Goal: Information Seeking & Learning: Check status

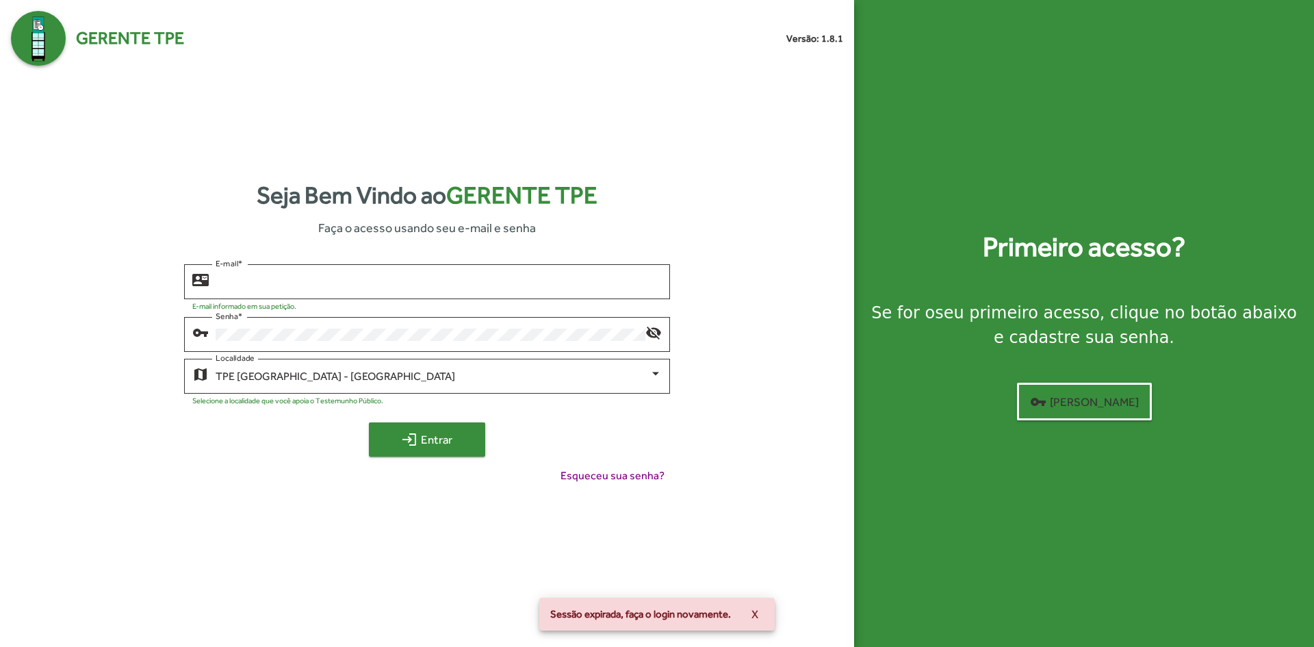
type input "**********"
click at [437, 429] on span "login Entrar" at bounding box center [427, 439] width 92 height 25
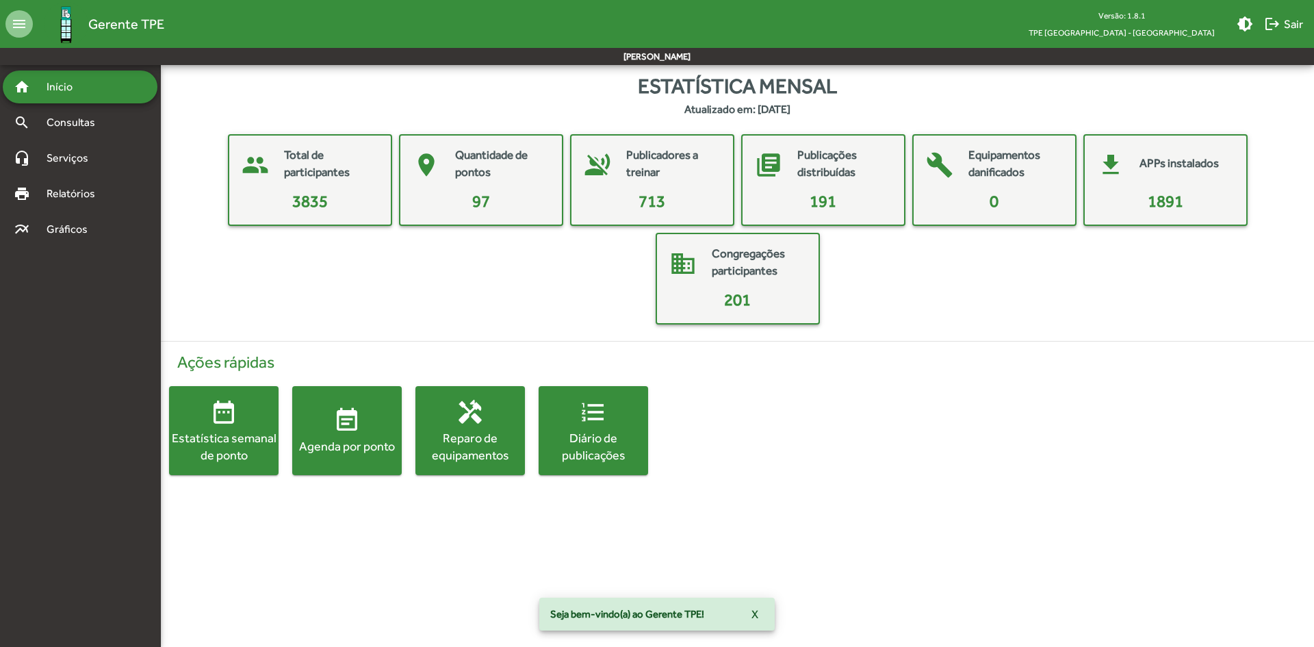
click at [353, 423] on mat-icon "event_note" at bounding box center [346, 420] width 27 height 27
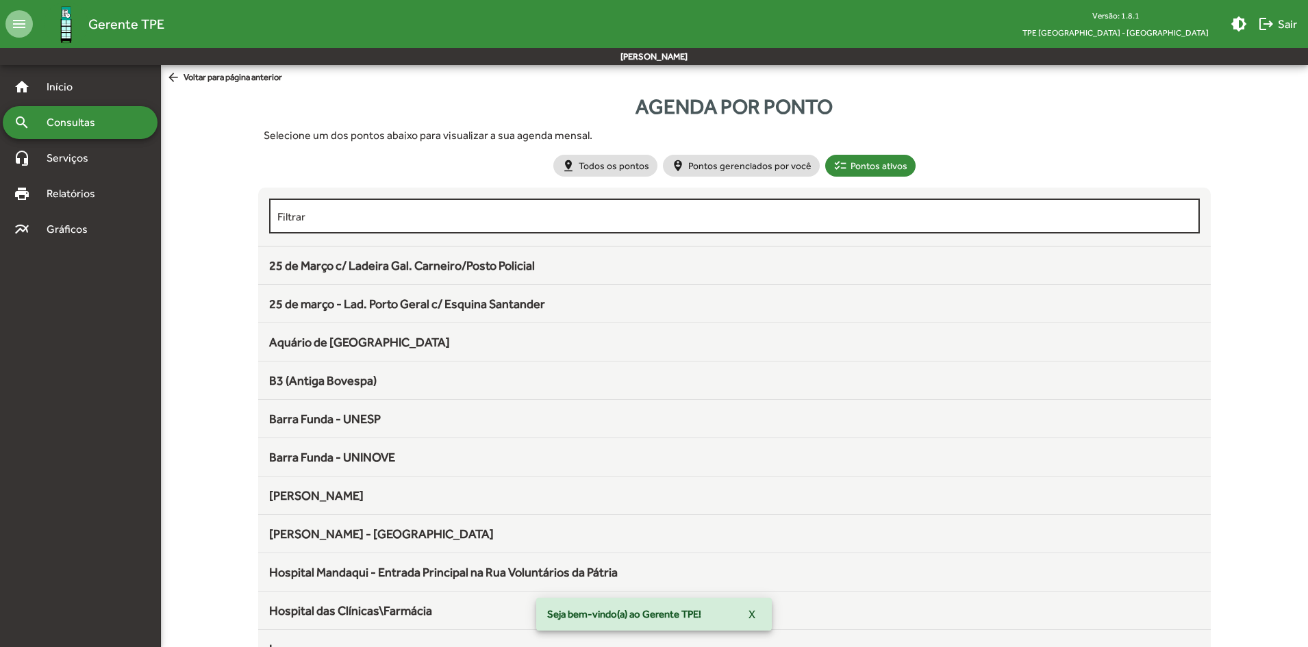
click at [616, 222] on input "Filtrar" at bounding box center [734, 216] width 915 height 12
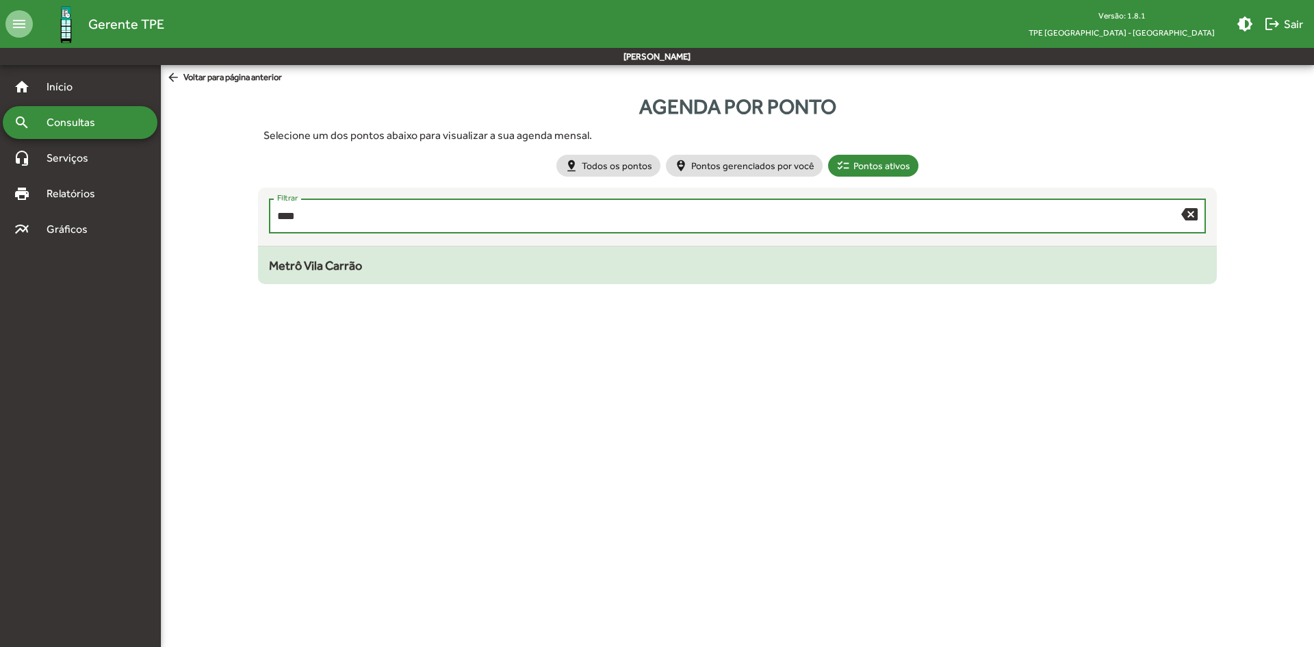
type input "****"
click at [607, 283] on mat-list-item "Metrô Vila Carrão" at bounding box center [737, 265] width 958 height 38
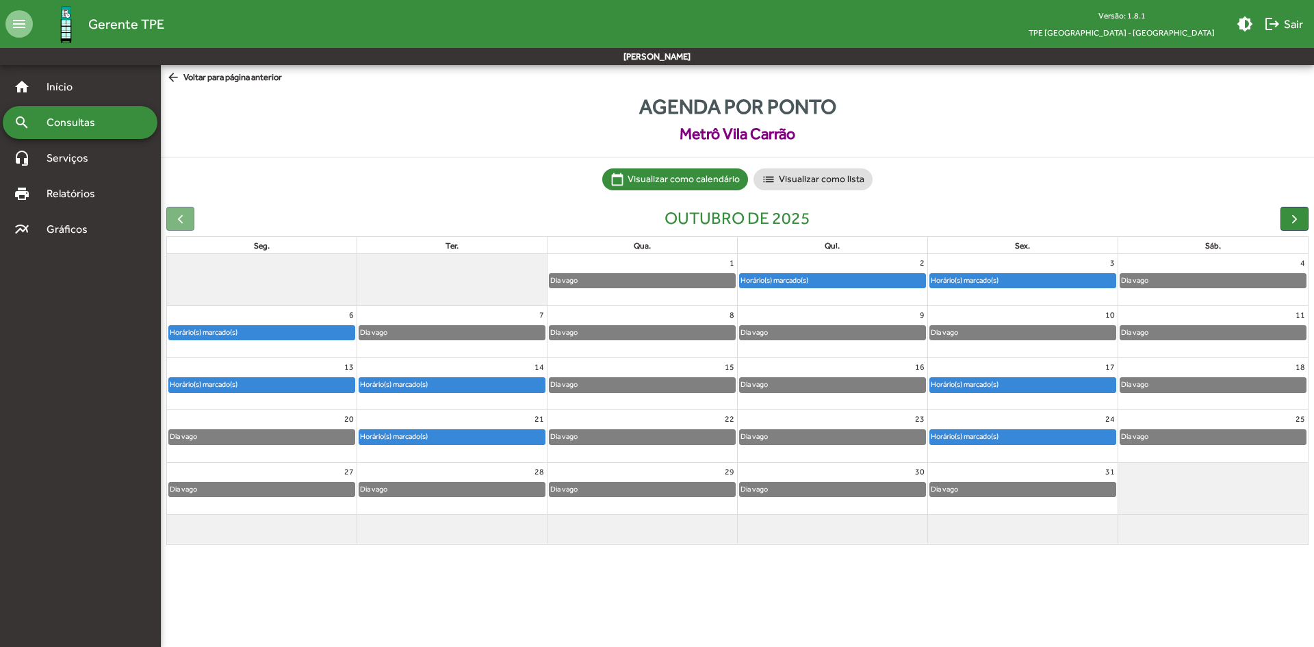
click at [994, 385] on div "Horário(s) marcado(s)" at bounding box center [964, 384] width 69 height 13
click at [1030, 379] on div "Horário(s) marcado(s)" at bounding box center [1023, 385] width 186 height 14
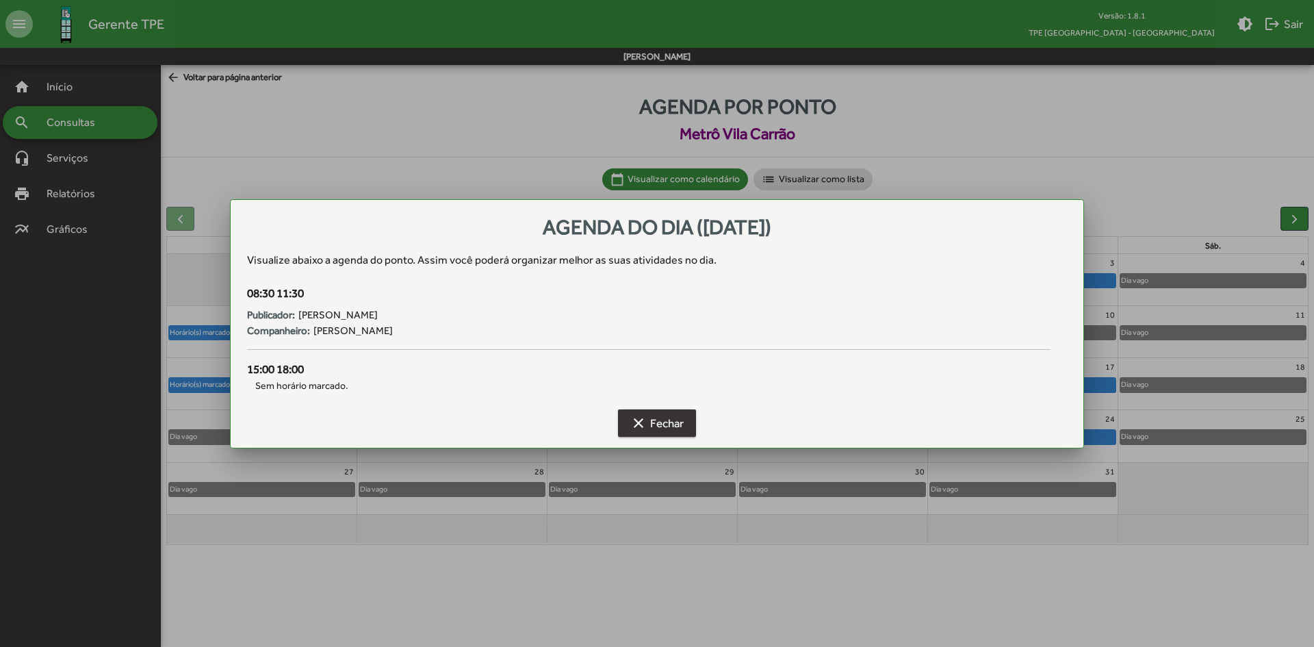
click at [647, 415] on span "clear Fechar" at bounding box center [657, 423] width 53 height 25
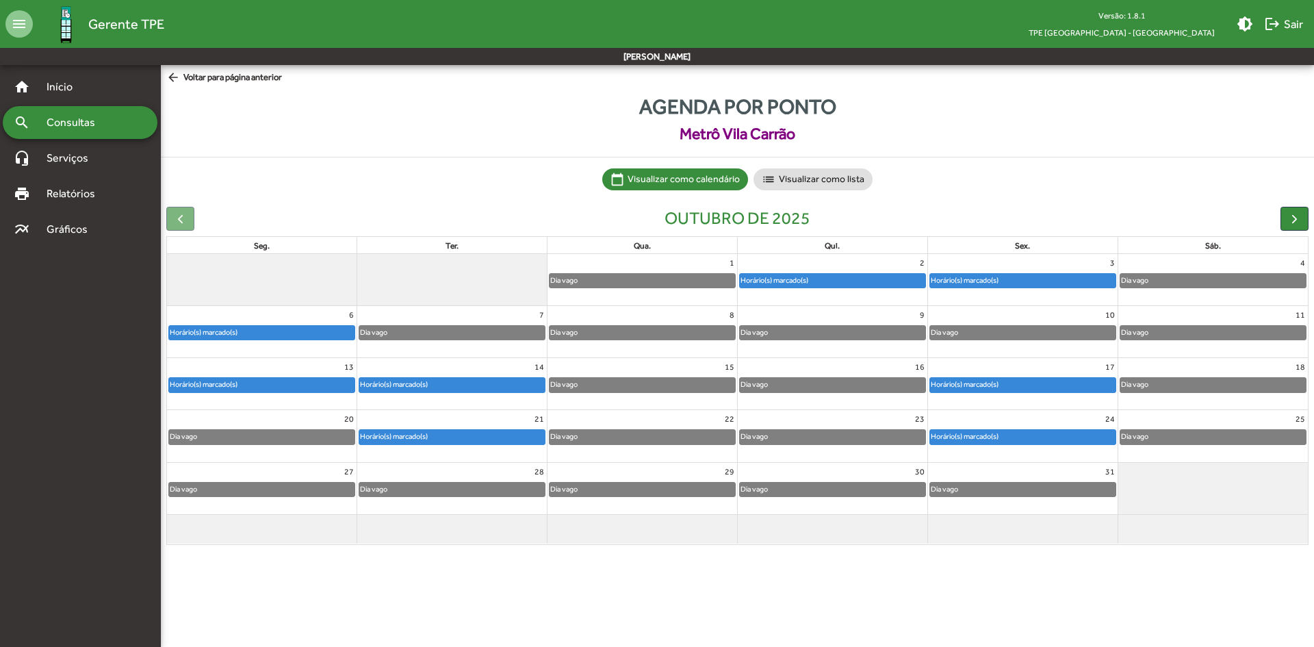
click at [994, 381] on div "Horário(s) marcado(s)" at bounding box center [964, 384] width 69 height 13
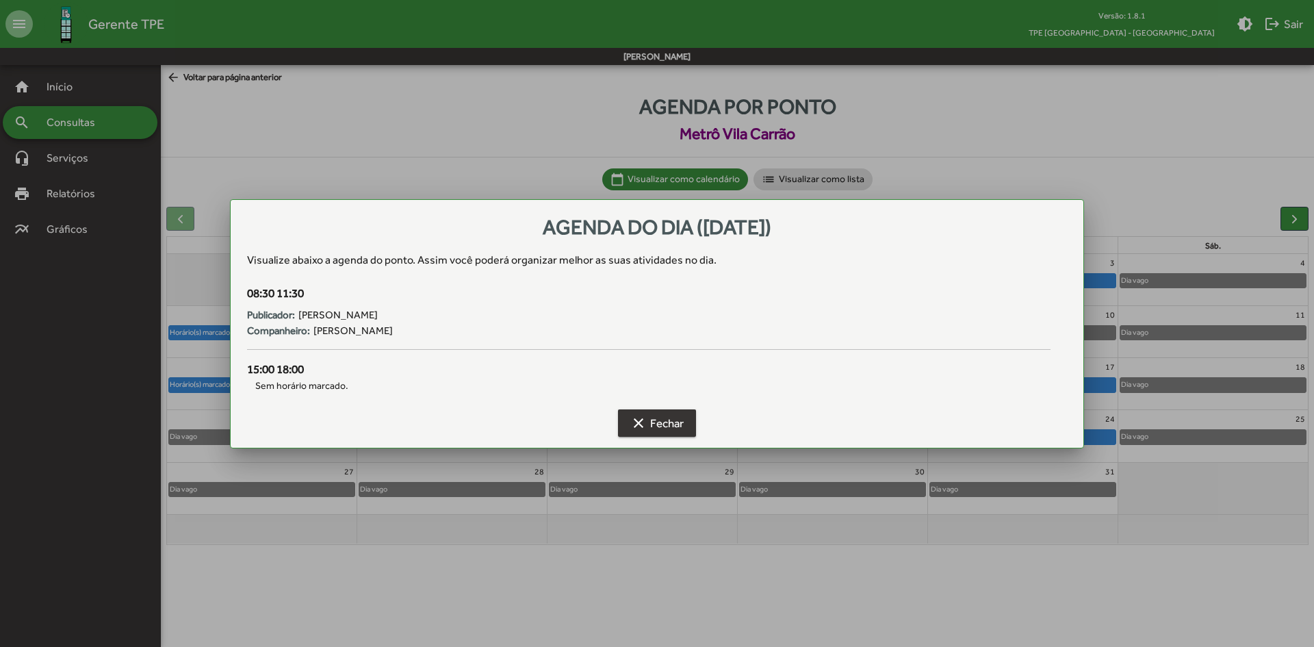
click at [645, 425] on mat-icon "clear" at bounding box center [639, 423] width 16 height 16
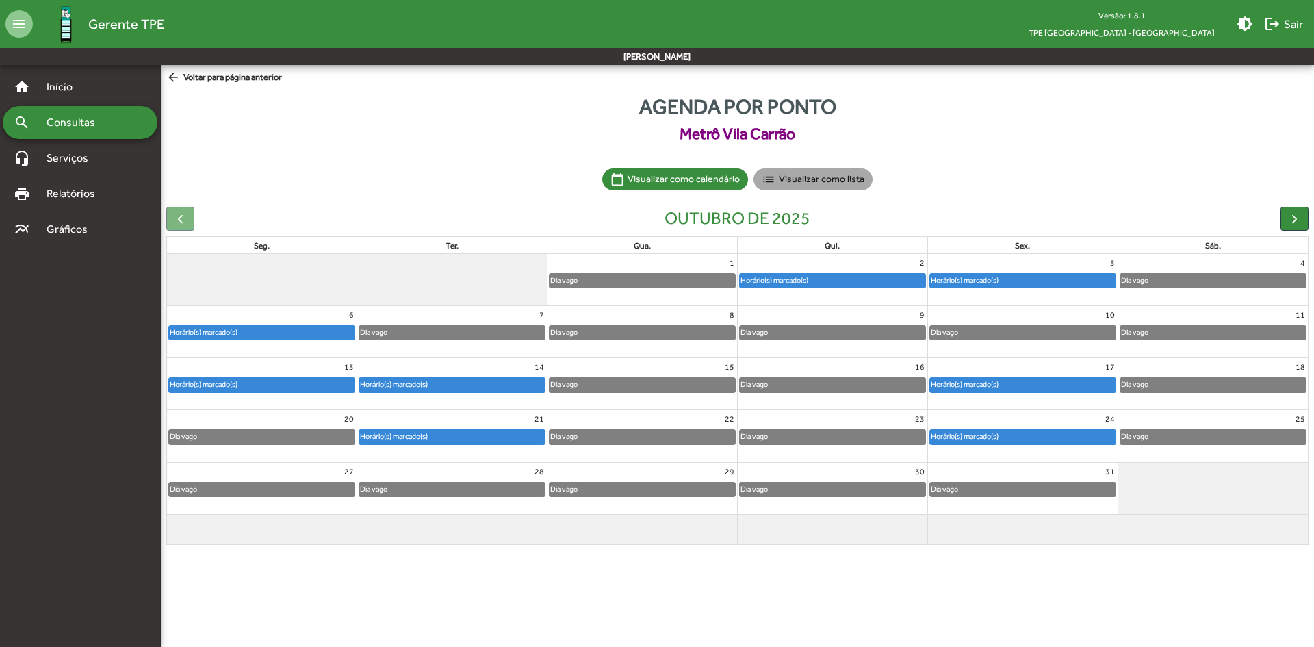
click at [819, 177] on mat-chip "list Visualizar como lista" at bounding box center [813, 179] width 119 height 22
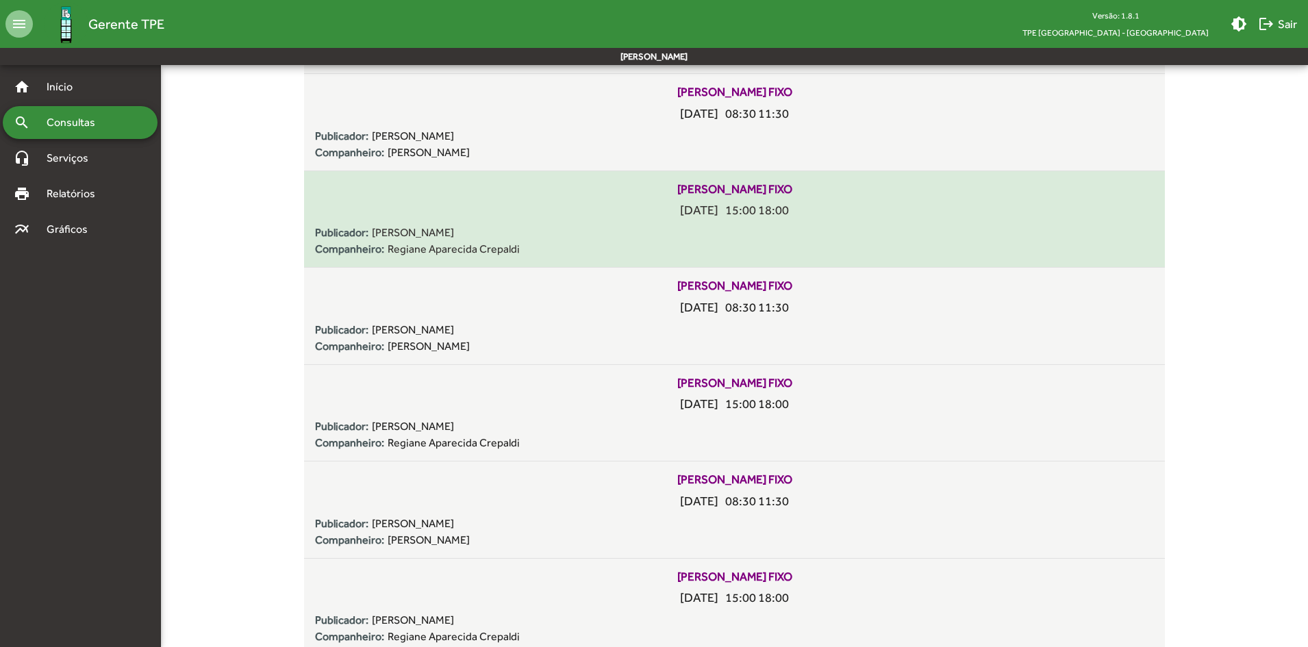
scroll to position [616, 0]
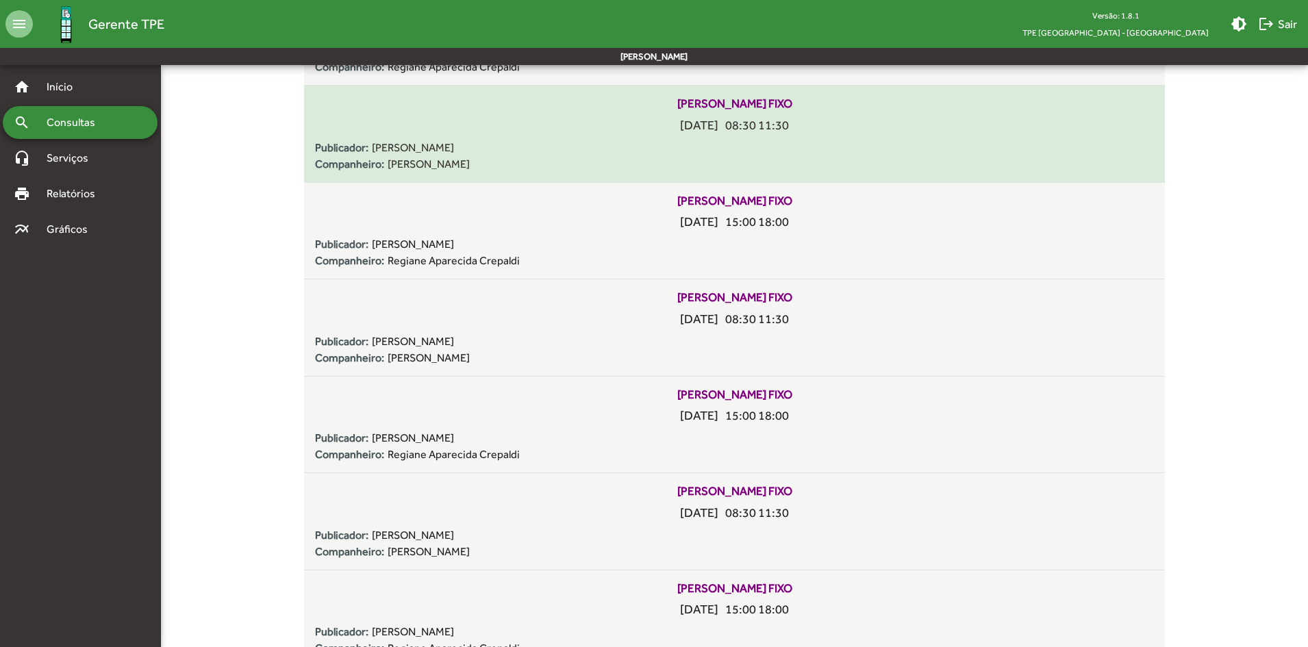
drag, startPoint x: 371, startPoint y: 151, endPoint x: 516, endPoint y: 150, distance: 144.5
click at [516, 150] on div "Publicador: [PERSON_NAME]" at bounding box center [734, 148] width 838 height 16
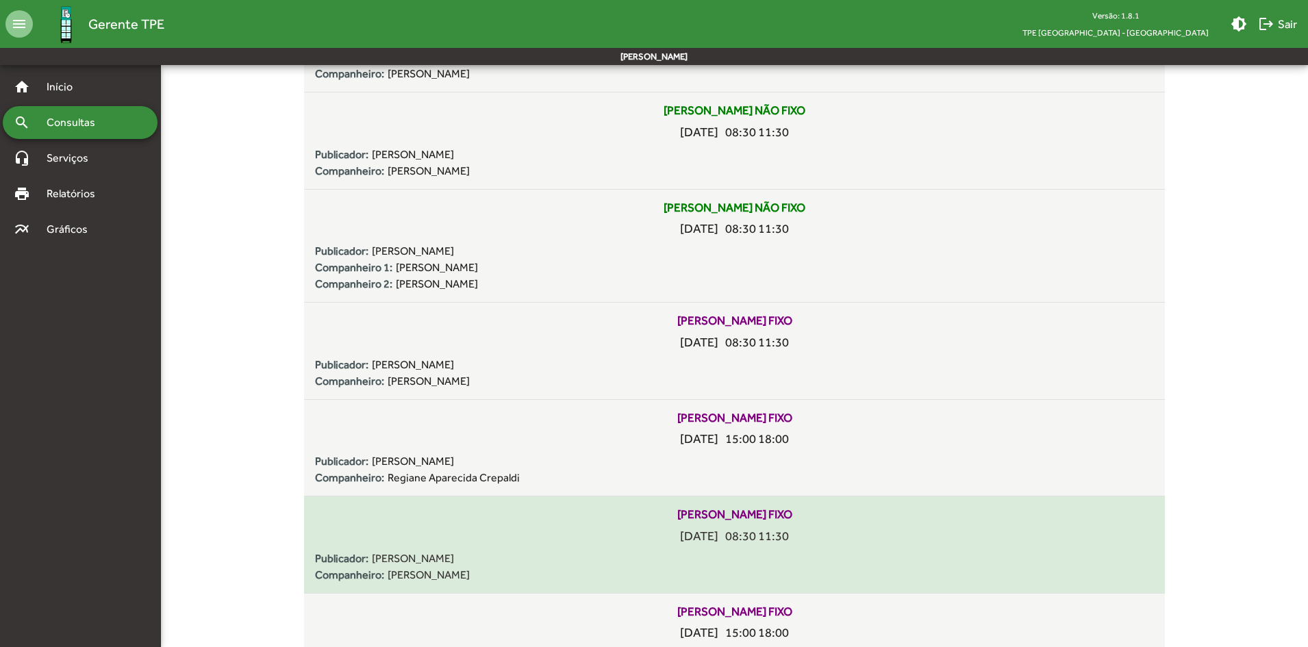
scroll to position [411, 0]
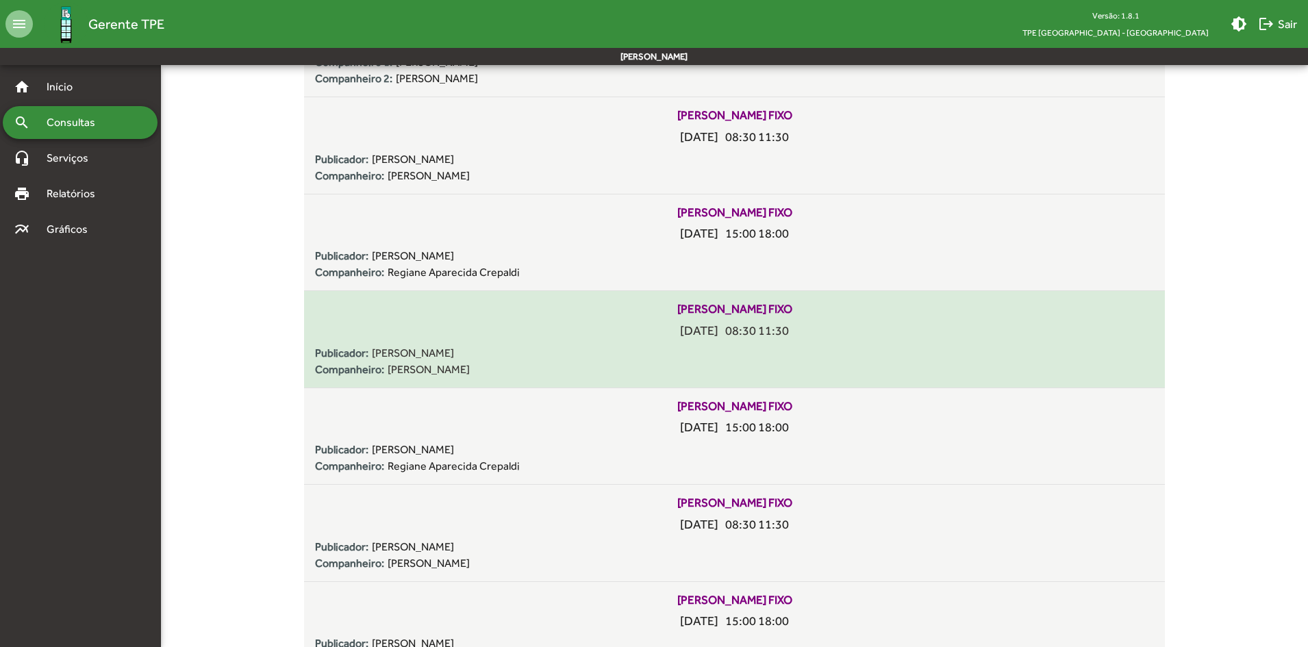
click at [409, 346] on span "[PERSON_NAME]" at bounding box center [413, 353] width 82 height 16
click at [391, 353] on span "[PERSON_NAME]" at bounding box center [413, 353] width 82 height 16
click at [398, 351] on span "[PERSON_NAME]" at bounding box center [413, 353] width 82 height 16
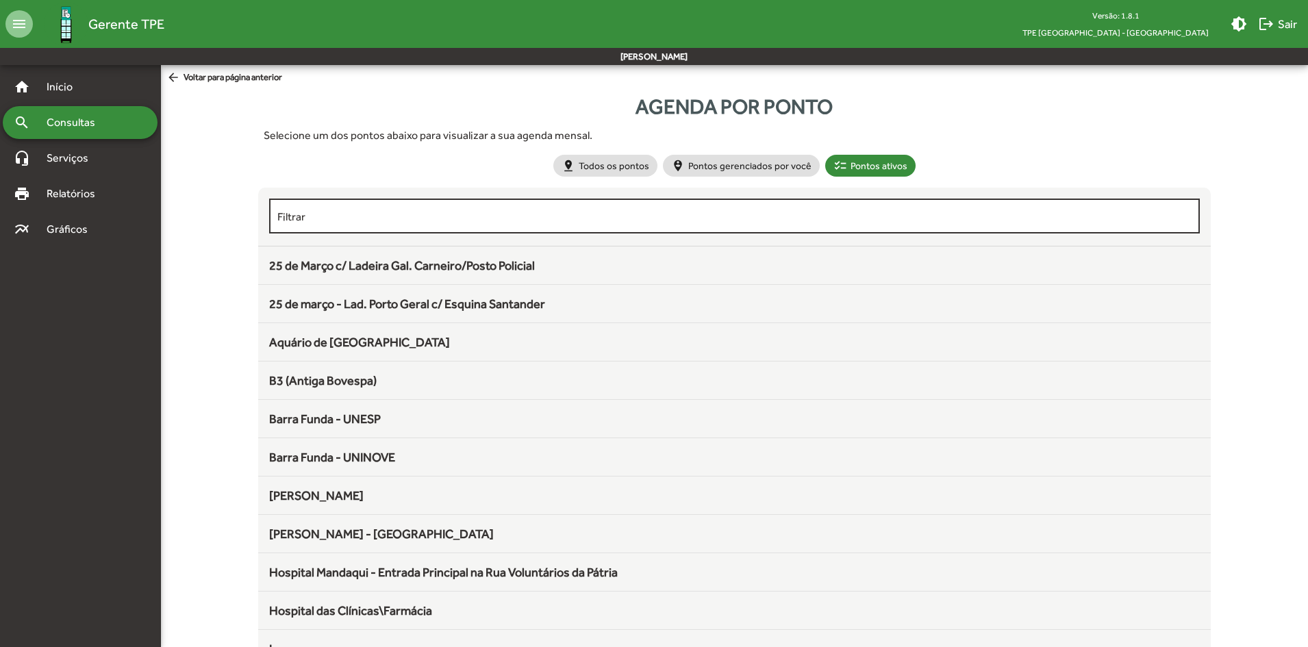
click at [471, 227] on div "Filtrar" at bounding box center [734, 215] width 915 height 38
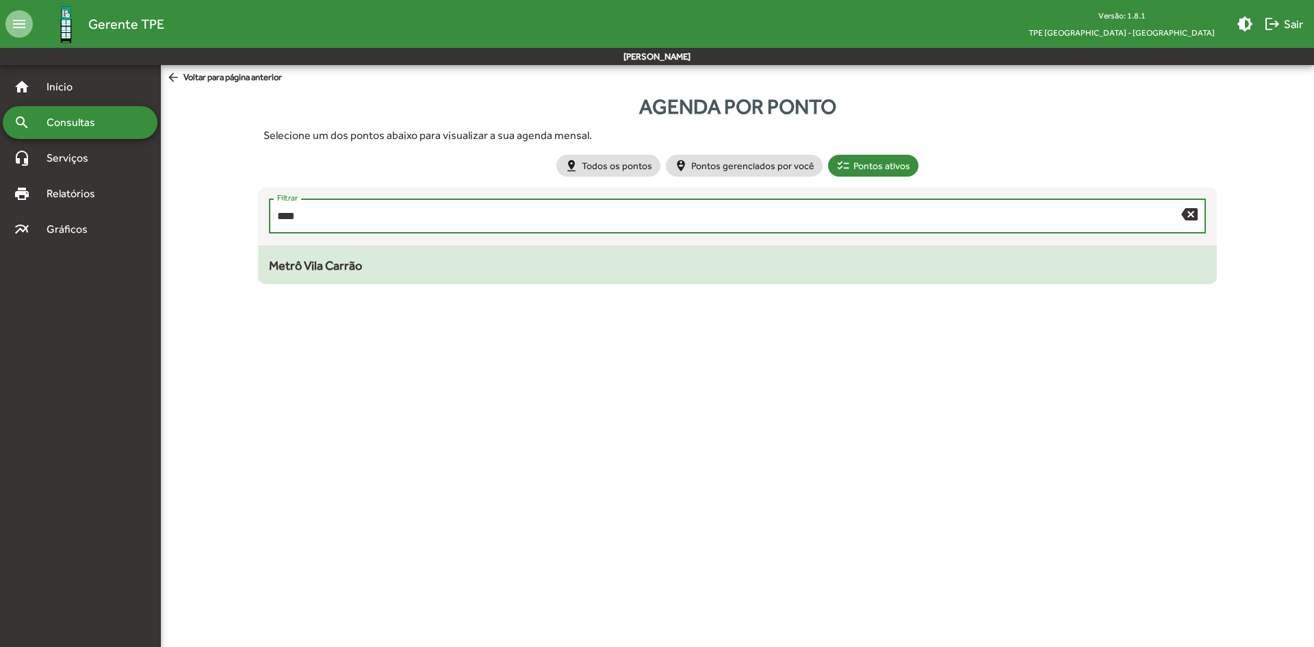
type input "****"
click at [458, 264] on div "Metrô Vila Carrão" at bounding box center [737, 265] width 937 height 18
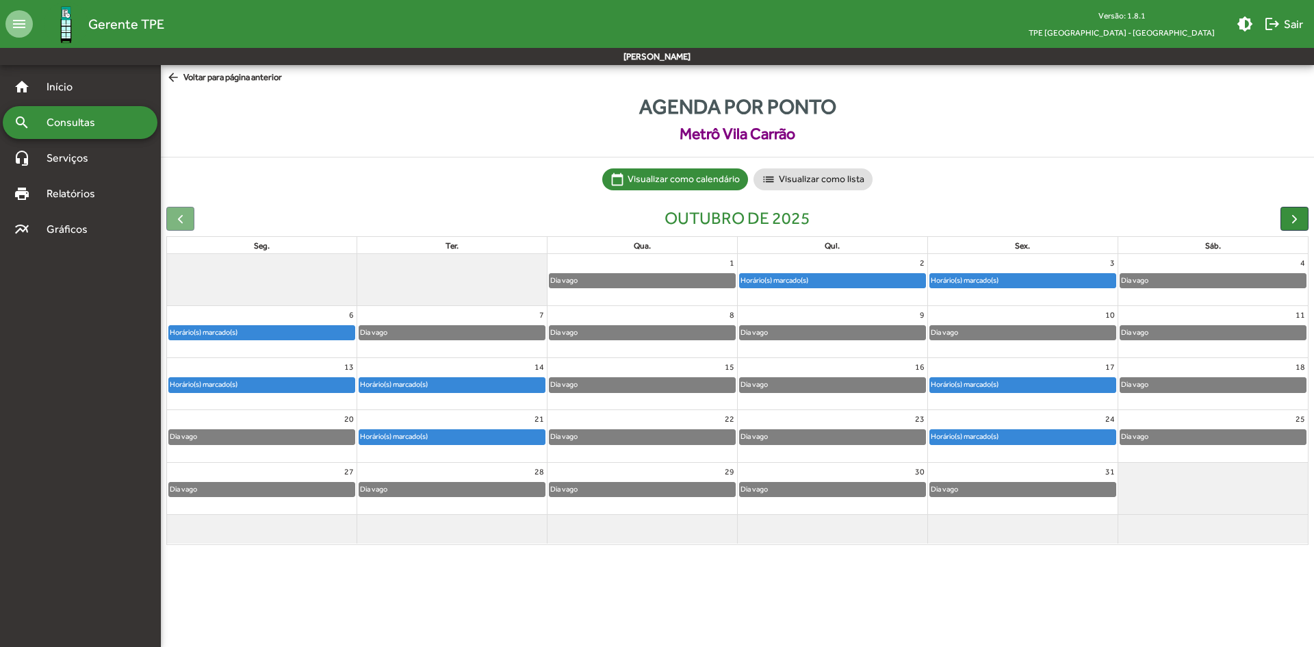
click at [400, 390] on div "Horário(s) marcado(s)" at bounding box center [393, 384] width 69 height 13
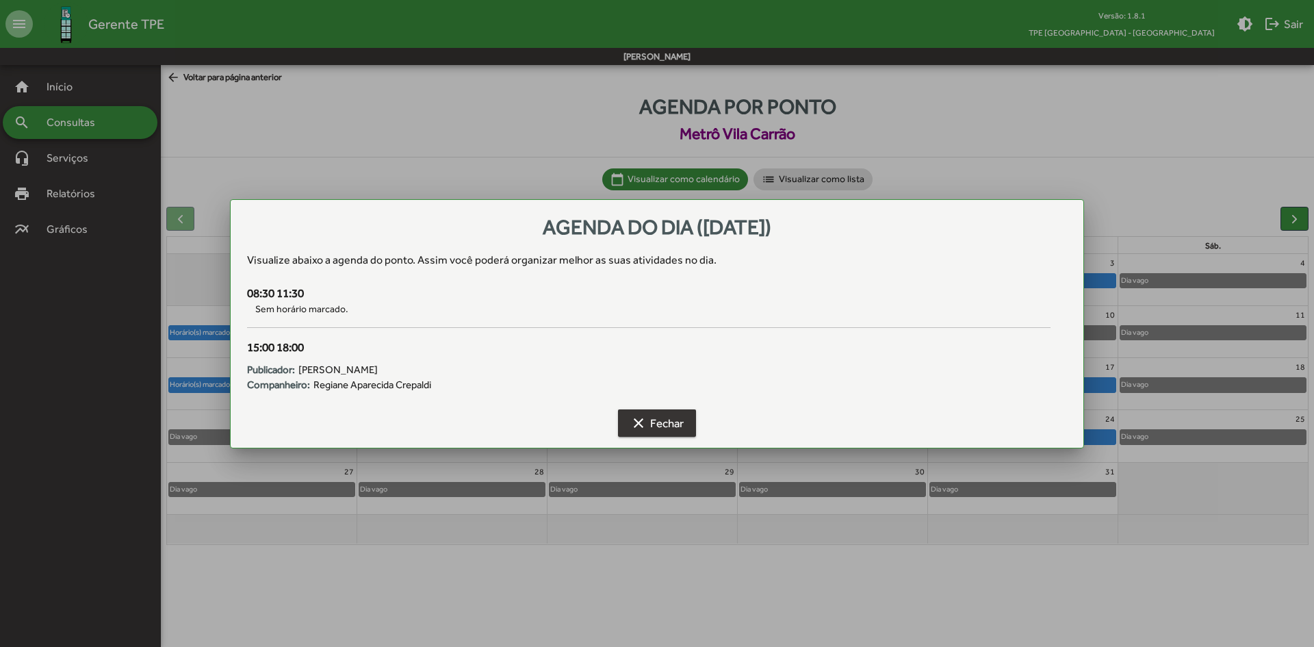
click at [661, 414] on span "clear Fechar" at bounding box center [657, 423] width 53 height 25
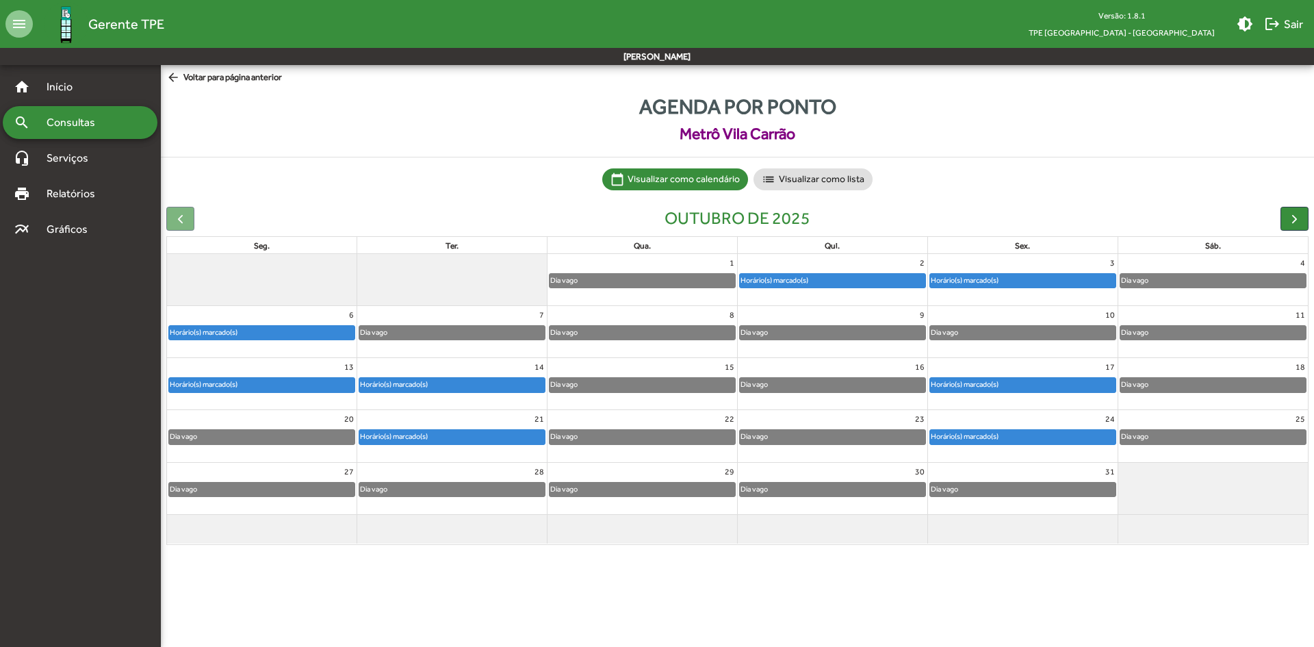
click at [466, 388] on div "Horário(s) marcado(s)" at bounding box center [452, 385] width 186 height 14
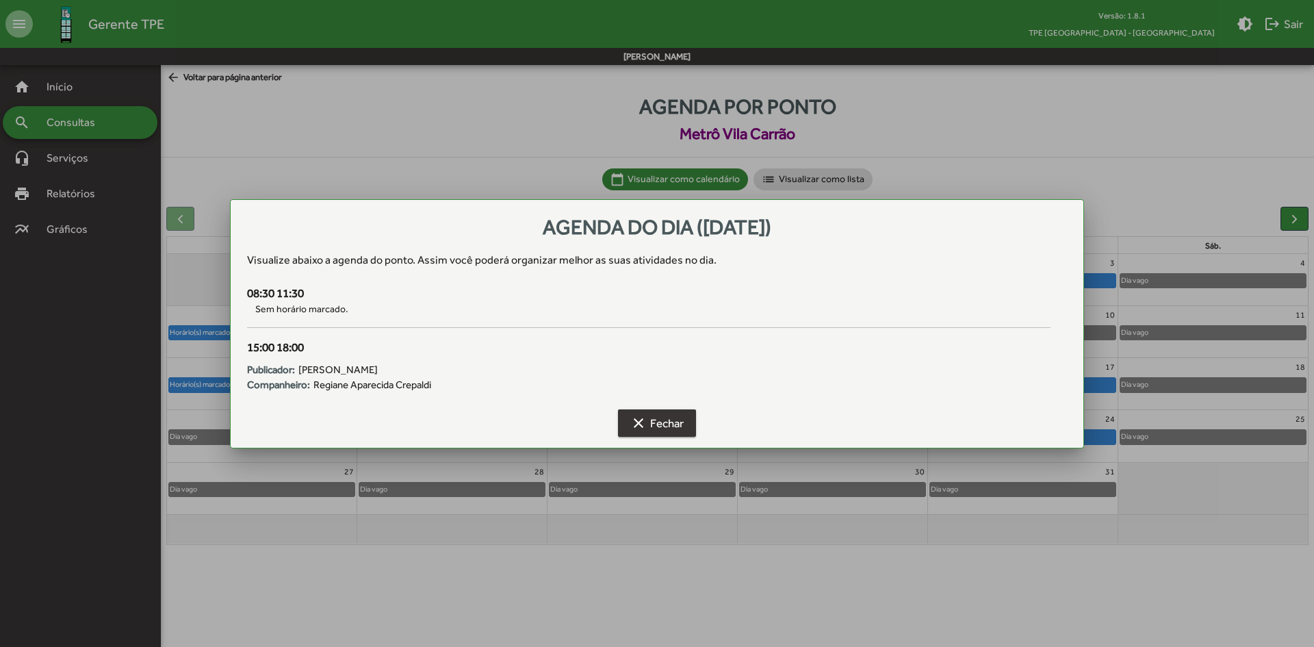
click at [671, 415] on span "clear Fechar" at bounding box center [657, 423] width 53 height 25
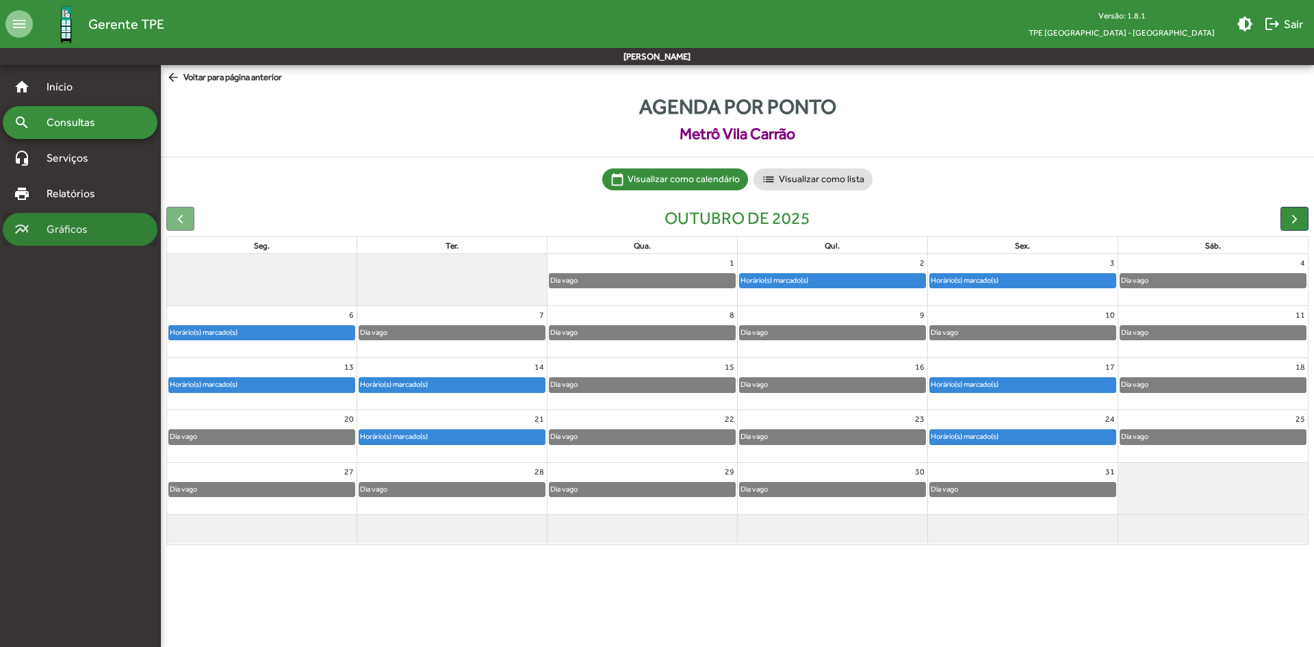
click at [84, 223] on span "Gráficos" at bounding box center [72, 229] width 68 height 16
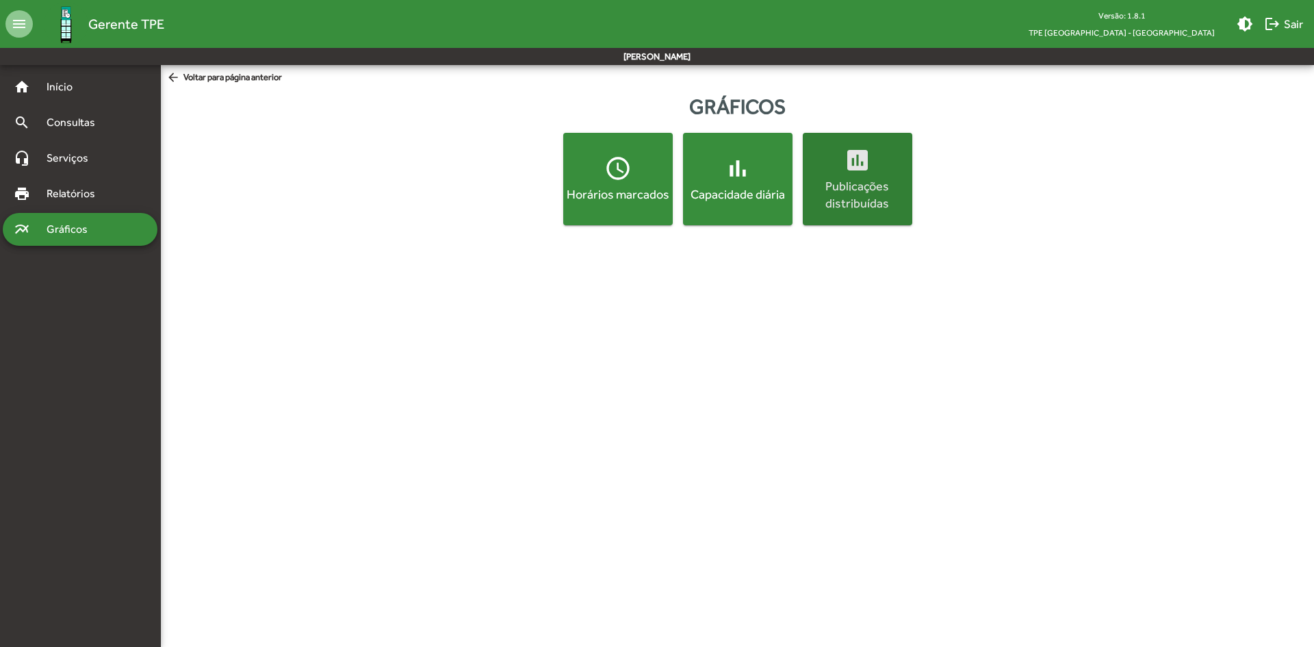
click at [878, 196] on div "Publicações distribuídas" at bounding box center [858, 194] width 104 height 34
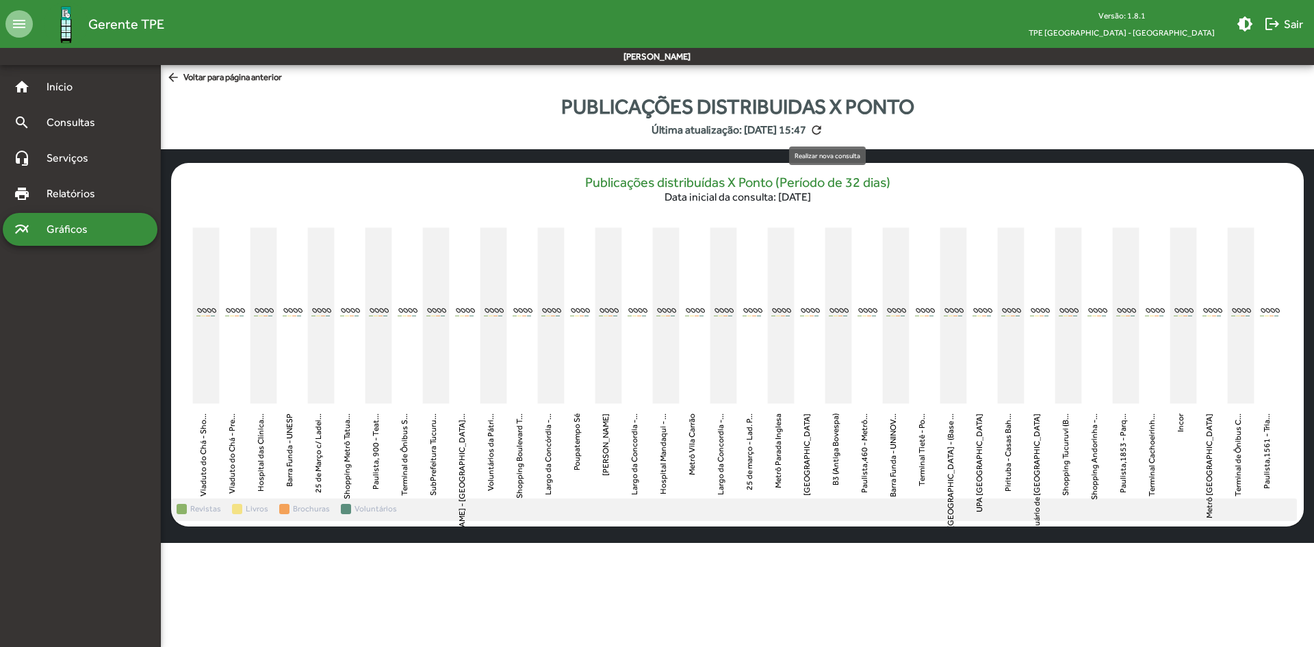
click at [824, 134] on mat-icon "refresh" at bounding box center [817, 130] width 14 height 14
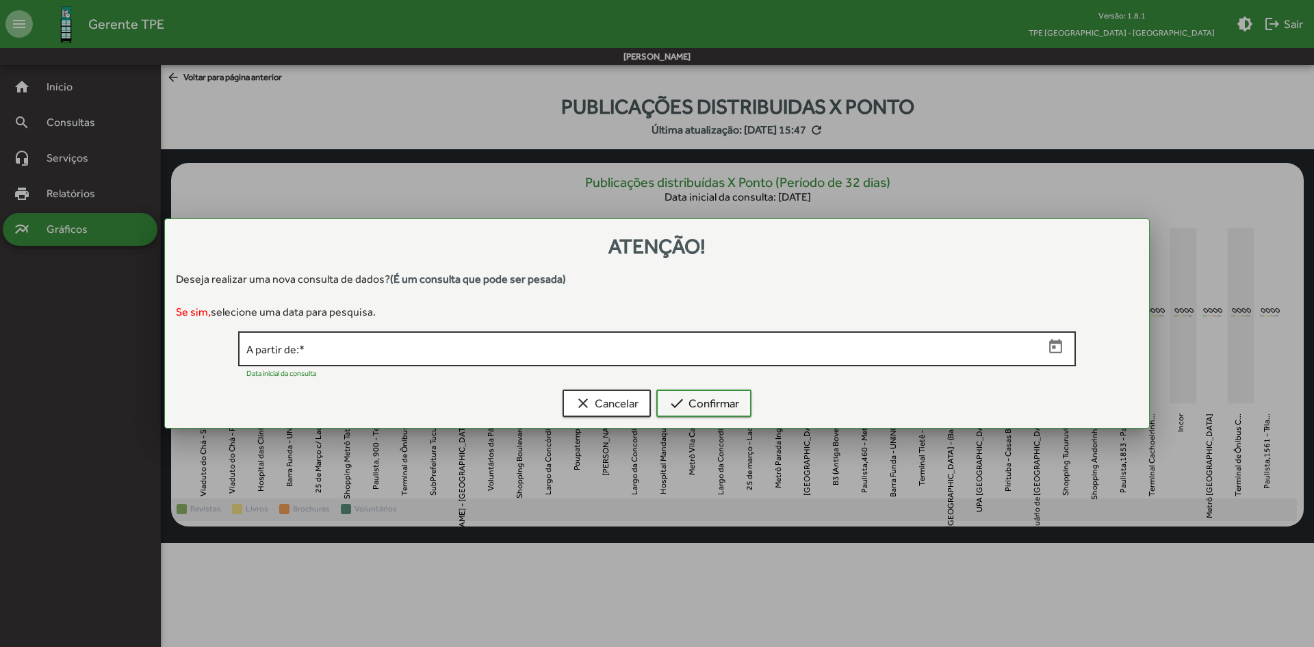
click at [406, 346] on input "A partir de: *" at bounding box center [645, 349] width 798 height 12
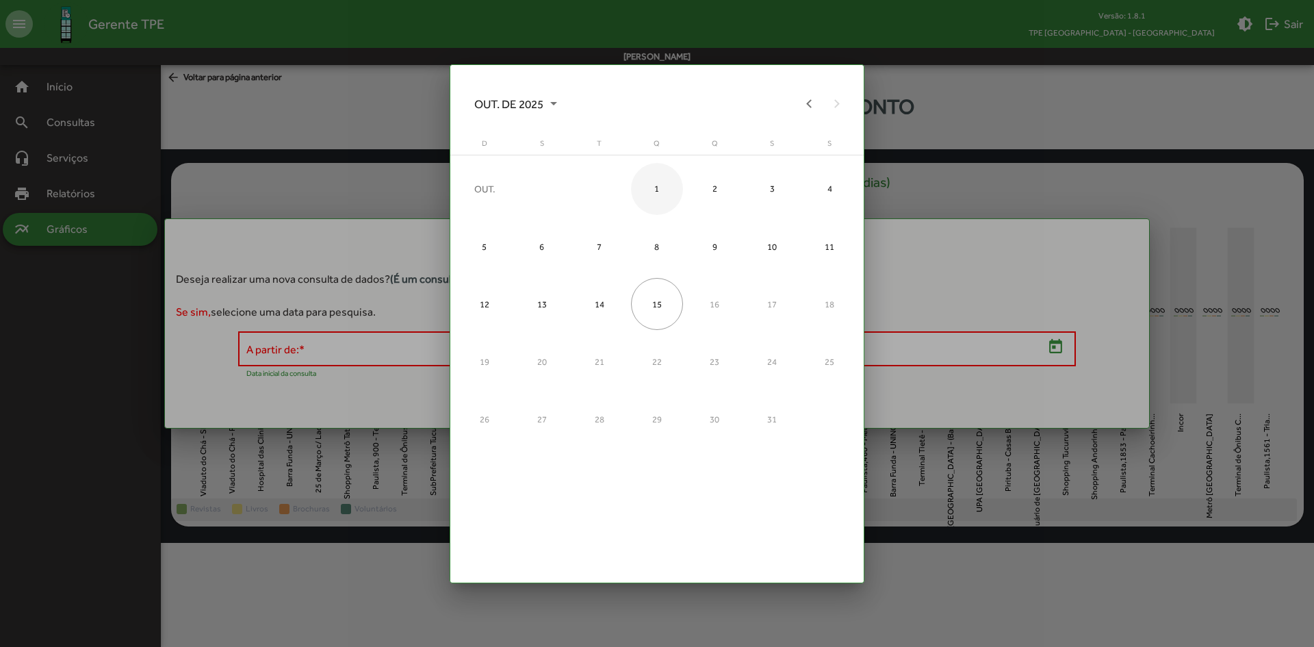
click at [659, 195] on div "1" at bounding box center [657, 189] width 52 height 52
type input "**********"
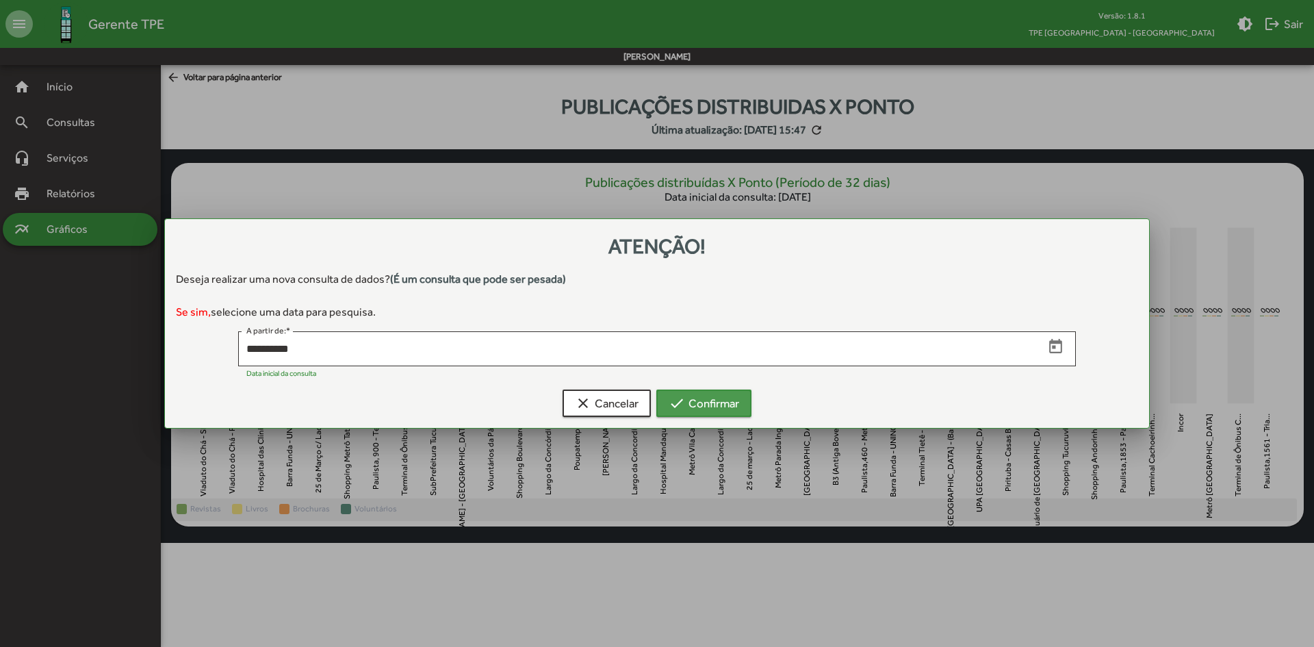
click at [715, 396] on span "check Confirmar" at bounding box center [704, 403] width 71 height 25
